Goal: Information Seeking & Learning: Learn about a topic

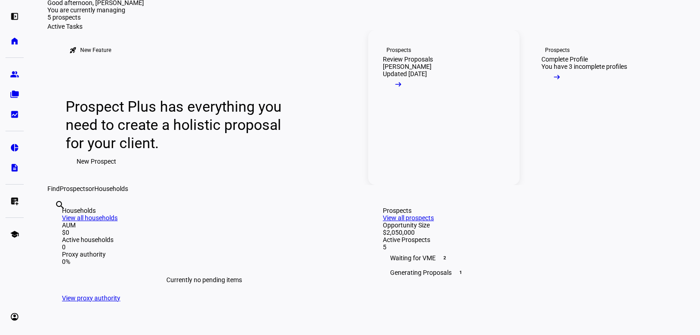
scroll to position [73, 0]
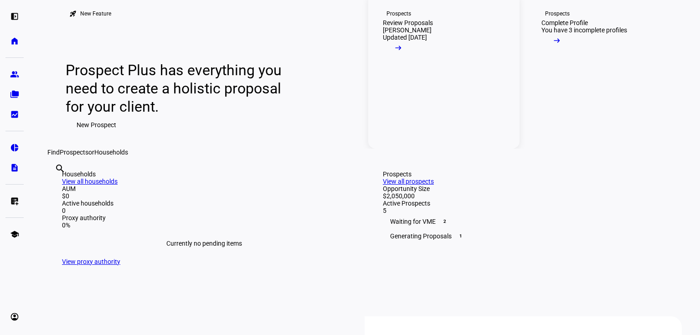
click at [430, 149] on link "Prospects Review Proposals [PERSON_NAME] Updated [DATE] arrow_right_alt" at bounding box center [443, 71] width 151 height 155
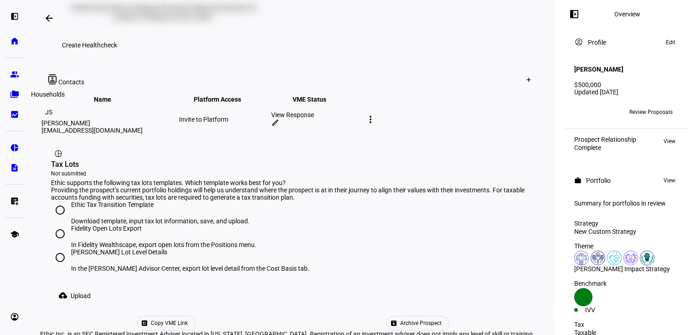
click at [17, 93] on eth-mat-symbol "folder_copy" at bounding box center [14, 94] width 9 height 9
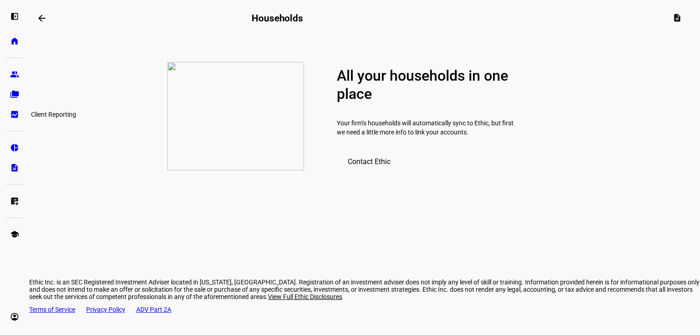
click at [15, 114] on eth-mat-symbol "bid_landscape" at bounding box center [14, 114] width 9 height 9
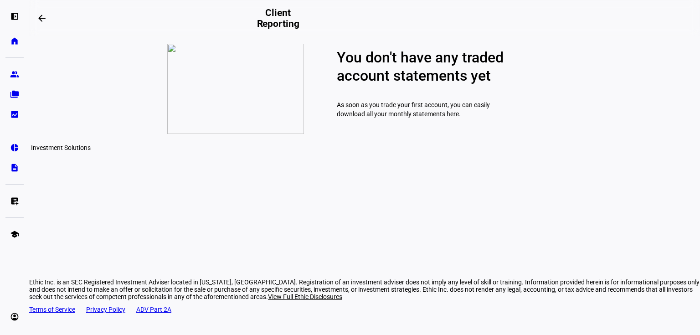
click at [14, 146] on eth-mat-symbol "pie_chart" at bounding box center [14, 147] width 9 height 9
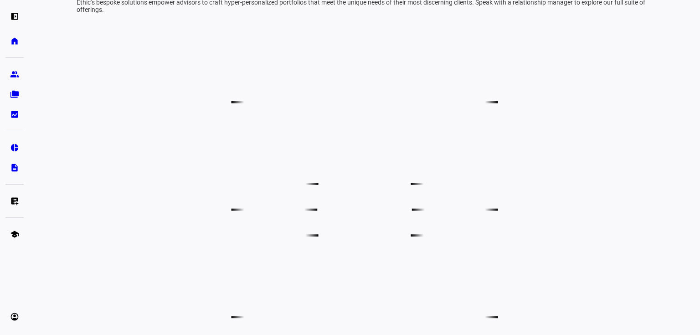
scroll to position [401, 0]
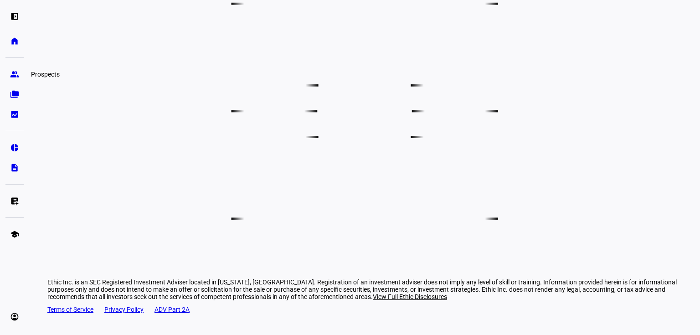
click at [18, 77] on eth-mat-symbol "group" at bounding box center [14, 74] width 9 height 9
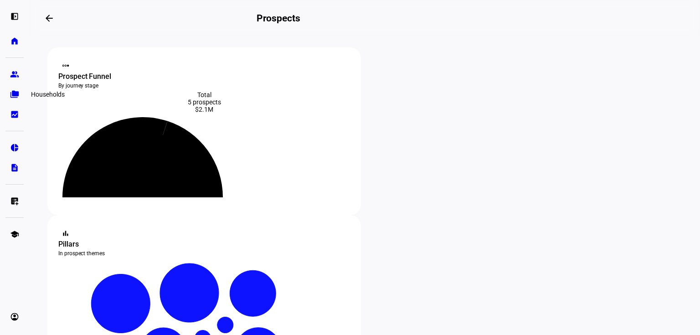
click at [17, 93] on eth-mat-symbol "folder_copy" at bounding box center [14, 94] width 9 height 9
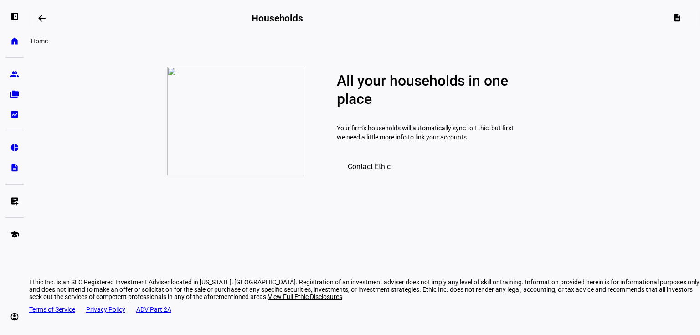
click at [11, 40] on eth-mat-symbol "home" at bounding box center [14, 40] width 9 height 9
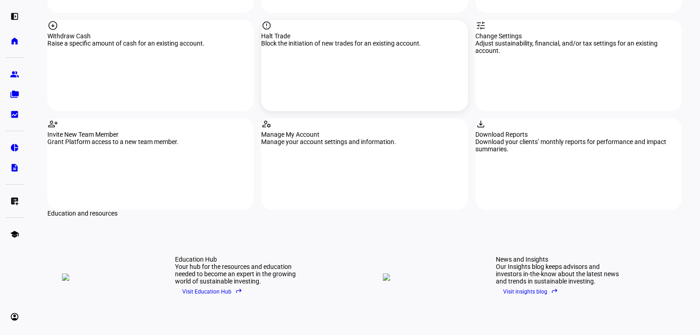
scroll to position [1260, 0]
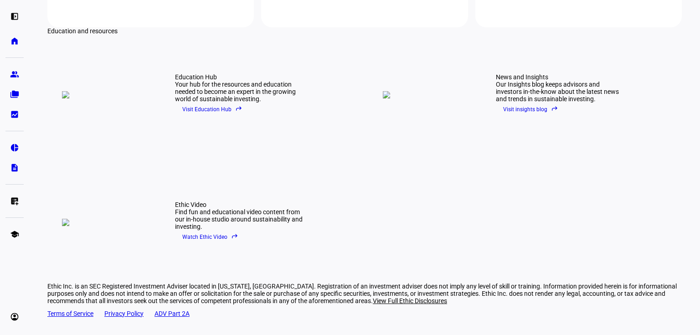
click at [210, 103] on span "Visit Education Hub reply" at bounding box center [212, 110] width 60 height 14
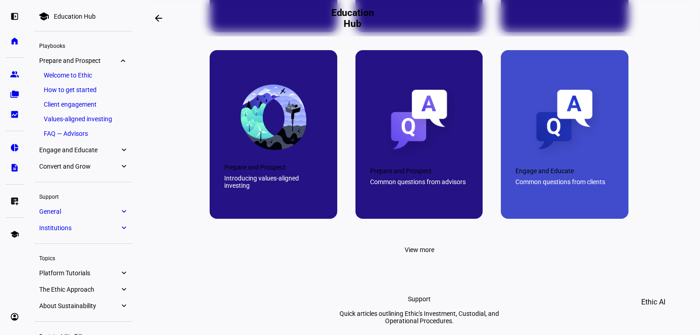
scroll to position [584, 0]
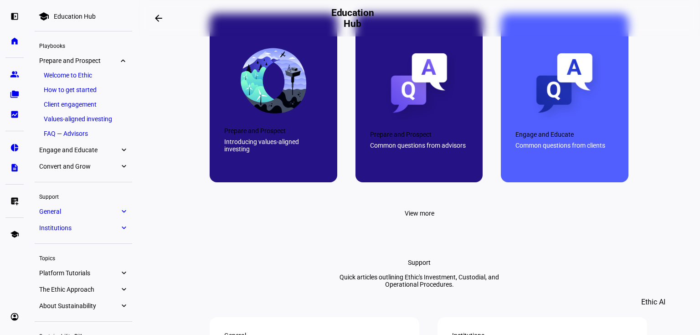
click at [422, 223] on span "View more" at bounding box center [420, 213] width 30 height 18
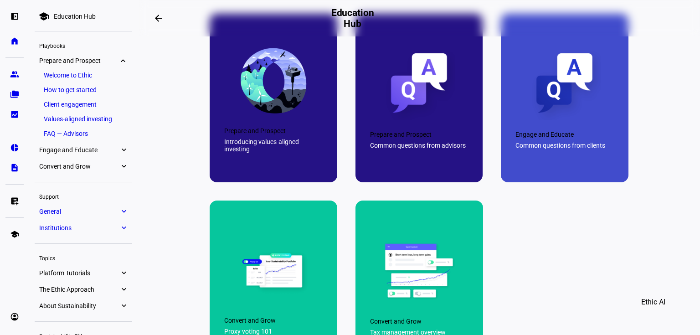
click at [537, 149] on div "Common questions from clients" at bounding box center [565, 145] width 98 height 7
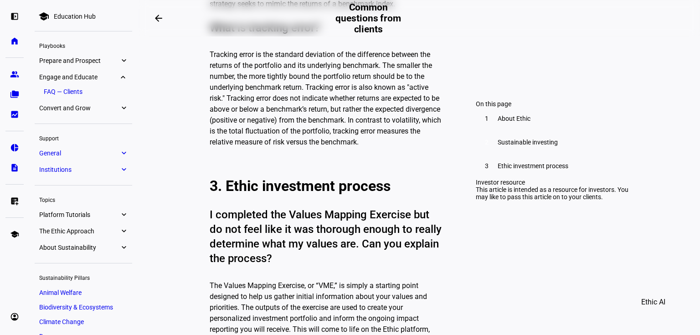
scroll to position [1350, 0]
